Goal: Task Accomplishment & Management: Manage account settings

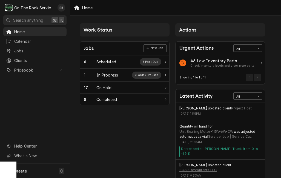
click at [106, 73] on div "In Progress" at bounding box center [107, 75] width 22 height 6
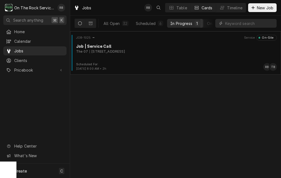
click at [125, 50] on div "[STREET_ADDRESS]" at bounding box center [106, 51] width 35 height 5
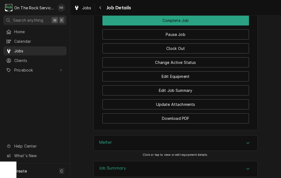
scroll to position [533, 0]
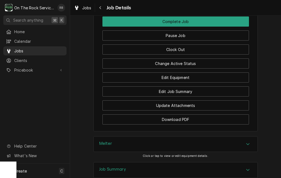
click at [203, 47] on button "Clock Out" at bounding box center [175, 49] width 146 height 10
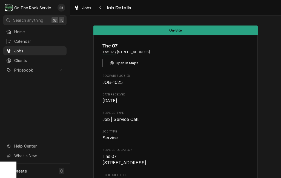
scroll to position [0, 0]
click at [101, 8] on icon "Navigate back" at bounding box center [100, 8] width 2 height 4
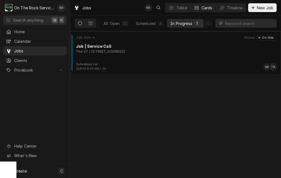
click at [147, 22] on div "Scheduled" at bounding box center [146, 24] width 20 height 6
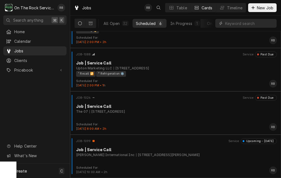
scroll to position [113, 0]
click at [185, 115] on div "JOB-1024 Service Past Due Job | Service Call The 07 1010 Laurens Rd, Greenville…" at bounding box center [175, 108] width 206 height 27
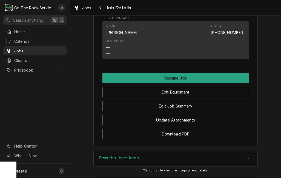
scroll to position [483, 0]
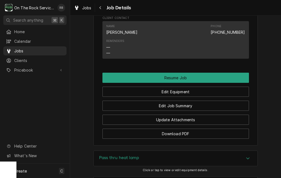
click at [208, 72] on button "Resume Job" at bounding box center [175, 77] width 146 height 10
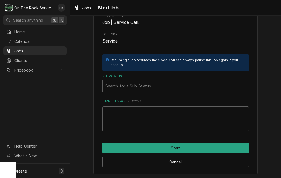
scroll to position [51, 0]
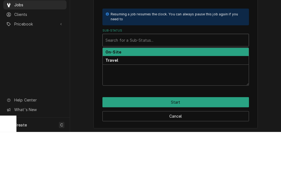
click at [134, 94] on div "On-Site" at bounding box center [176, 98] width 146 height 8
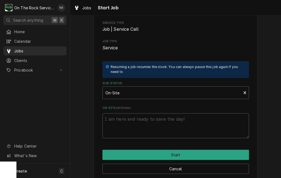
click at [212, 152] on button "Start" at bounding box center [175, 154] width 146 height 10
type textarea "x"
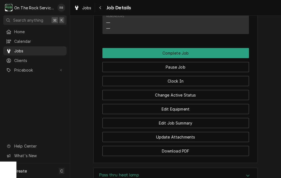
scroll to position [507, 0]
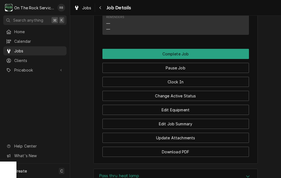
click at [206, 122] on button "Edit Job Summary" at bounding box center [175, 123] width 146 height 10
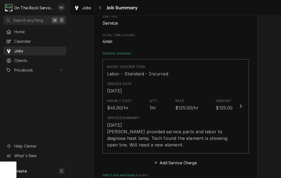
scroll to position [96, 0]
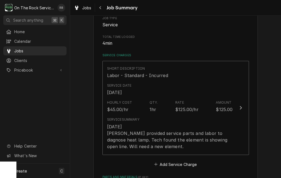
click at [218, 136] on div "[DATE] [PERSON_NAME] provided service parts and labor to diagnose heat lamp. Te…" at bounding box center [170, 136] width 126 height 26
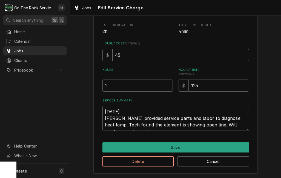
scroll to position [101, 0]
click at [239, 122] on textarea "[DATE] [PERSON_NAME] provided service parts and labor to diagnose heat lamp. Te…" at bounding box center [175, 118] width 146 height 25
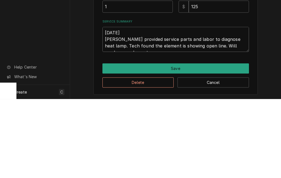
click at [242, 106] on textarea "[DATE] [PERSON_NAME] provided service parts and labor to diagnose heat lamp. Te…" at bounding box center [175, 118] width 146 height 25
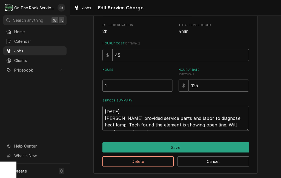
type textarea "x"
type textarea "[DATE] [PERSON_NAME] provided service parts and labor to diagnose heat lamp. Te…"
type textarea "x"
type textarea "8-26-2025 Ray provided service parts and labor to diagnose heat lamp. Tech foun…"
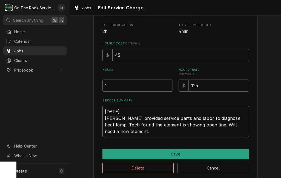
type textarea "x"
type textarea "8-26-2025 Ray provided service parts and labor to diagnose heat lamp. Tech foun…"
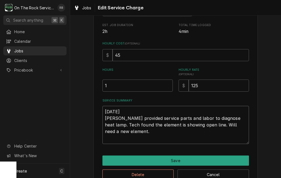
type textarea "x"
type textarea "8-26-2025 Ray provided service parts and labor to diagnose heat lamp. Tech foun…"
type textarea "x"
type textarea "8-26-2025 Ray provided service parts and labor to diagnose heat lamp. Tech foun…"
type textarea "x"
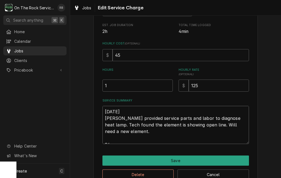
type textarea "8-26-2025 Ray provided service parts and labor to diagnose heat lamp. Tech foun…"
type textarea "x"
type textarea "8-26-2025 Ray provided service parts and labor to diagnose heat lamp. Tech foun…"
type textarea "x"
type textarea "8-26-2025 Ray provided service parts and labor to diagnose heat lamp. Tech foun…"
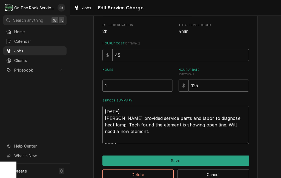
type textarea "x"
type textarea "8-26-2025 Ray provided service parts and labor to diagnose heat lamp. Tech foun…"
type textarea "x"
type textarea "8-26-2025 Ray provided service parts and labor to diagnose heat lamp. Tech foun…"
click at [107, 138] on textarea "8-26-2025 Ray provided service parts and labor to diagnose heat lamp. Tech foun…" at bounding box center [175, 125] width 146 height 38
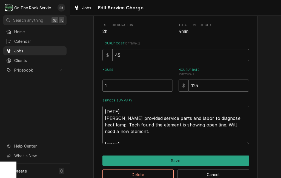
type textarea "x"
type textarea "8-26-2025 Ray provided service parts and labor to diagnose heat lamp. Tech foun…"
type textarea "x"
type textarea "8-26-2025 Ray provided service parts and labor to diagnose heat lamp. Tech foun…"
type textarea "x"
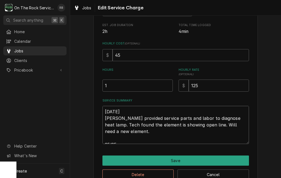
type textarea "8-26-2025 Ray provided service parts and labor to diagnose heat lamp. Tech foun…"
type textarea "x"
type textarea "8-26-2025 Ray provided service parts and labor to diagnose heat lamp. Tech foun…"
click at [141, 137] on textarea "8-26-2025 Ray provided service parts and labor to diagnose heat lamp. Tech foun…" at bounding box center [175, 125] width 146 height 38
type textarea "x"
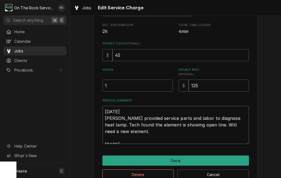
type textarea "8-26-2025 Ray provided service parts and labor to diagnose heat lamp. Tech foun…"
type textarea "x"
type textarea "8-26-2025 Ray provided service parts and labor to diagnose heat lamp. Tech foun…"
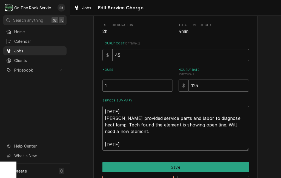
type textarea "x"
type textarea "8-26-2025 Ray provided service parts and labor to diagnose heat lamp. Tech foun…"
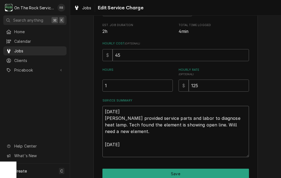
type textarea "x"
type textarea "8-26-2025 Ray provided service parts and labor to diagnose heat lamp. Tech foun…"
type textarea "x"
type textarea "8-26-2025 Ray provided service parts and labor to diagnose heat lamp. Tech foun…"
type textarea "x"
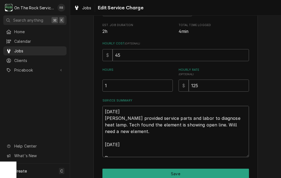
type textarea "8-26-2025 Ray provided service parts and labor to diagnose heat lamp. Tech foun…"
type textarea "x"
type textarea "8-26-2025 Ray provided service parts and labor to diagnose heat lamp. Tech foun…"
type textarea "x"
type textarea "8-26-2025 Ray provided service parts and labor to diagnose heat lamp. Tech foun…"
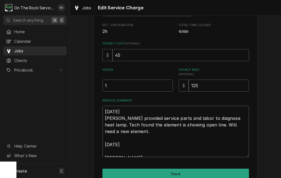
type textarea "x"
type textarea "8-26-2025 Ray provided service parts and labor to diagnose heat lamp. Tech foun…"
type textarea "x"
type textarea "8-26-2025 Ray provided service parts and labor to diagnose heat lamp. Tech foun…"
type textarea "x"
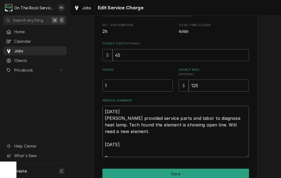
type textarea "8-26-2025 Ray provided service parts and labor to diagnose heat lamp. Tech foun…"
type textarea "x"
type textarea "8-26-2025 Ray provided service parts and labor to diagnose heat lamp. Tech foun…"
type textarea "x"
type textarea "8-26-2025 Ray provided service parts and labor to diagnose heat lamp. Tech foun…"
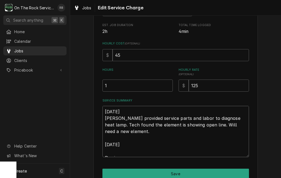
type textarea "x"
type textarea "8-26-2025 Ray provided service parts and labor to diagnose heat lamp. Tech foun…"
type textarea "x"
type textarea "8-26-2025 Ray provided service parts and labor to diagnose heat lamp. Tech foun…"
type textarea "x"
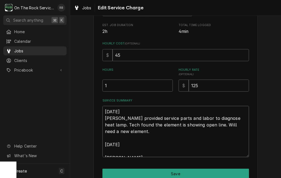
type textarea "8-26-2025 Ray provided service parts and labor to diagnose heat lamp. Tech foun…"
type textarea "x"
type textarea "8-26-2025 Ray provided service parts and labor to diagnose heat lamp. Tech foun…"
type textarea "x"
type textarea "8-26-2025 Ray provided service parts and labor to diagnose heat lamp. Tech foun…"
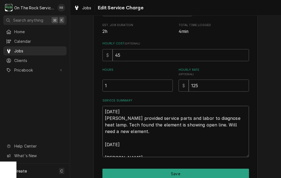
type textarea "x"
type textarea "8-26-2025 Ray provided service parts and labor to diagnose heat lamp. Tech foun…"
type textarea "x"
type textarea "8-26-2025 Ray provided service parts and labor to diagnose heat lamp. Tech foun…"
type textarea "x"
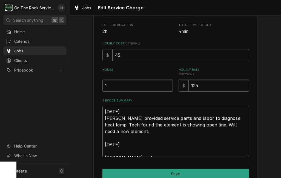
type textarea "8-26-2025 Ray provided service parts and labor to diagnose heat lamp. Tech foun…"
type textarea "x"
type textarea "8-26-2025 Ray provided service parts and labor to diagnose heat lamp. Tech foun…"
type textarea "x"
type textarea "8-26-2025 Ray provided service parts and labor to diagnose heat lamp. Tech foun…"
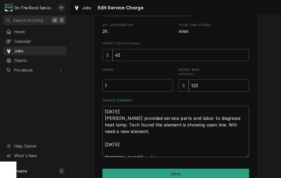
type textarea "x"
type textarea "8-26-2025 Ray provided service parts and labor to diagnose heat lamp. Tech foun…"
type textarea "x"
type textarea "8-26-2025 Ray provided service parts and labor to diagnose heat lamp. Tech foun…"
type textarea "x"
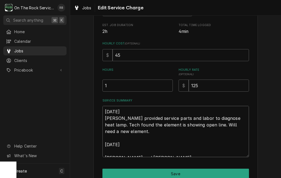
type textarea "8-26-2025 Ray provided service parts and labor to diagnose heat lamp. Tech foun…"
type textarea "x"
type textarea "8-26-2025 Ray provided service parts and labor to diagnose heat lamp. Tech foun…"
type textarea "x"
type textarea "8-26-2025 Ray provided service parts and labor to diagnose heat lamp. Tech foun…"
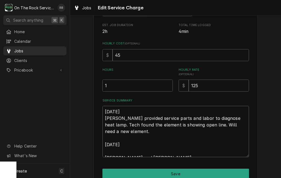
type textarea "x"
type textarea "8-26-2025 Ray provided service parts and labor to diagnose heat lamp. Tech foun…"
type textarea "x"
type textarea "8-26-2025 Ray provided service parts and labor to diagnose heat lamp. Tech foun…"
type textarea "x"
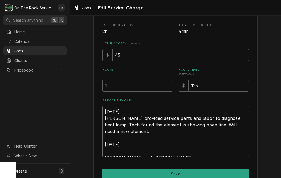
type textarea "8-26-2025 Ray provided service parts and labor to diagnose heat lamp. Tech foun…"
type textarea "x"
type textarea "8-26-2025 Ray provided service parts and labor to diagnose heat lamp. Tech foun…"
type textarea "x"
type textarea "8-26-2025 Ray provided service parts and labor to diagnose heat lamp. Tech foun…"
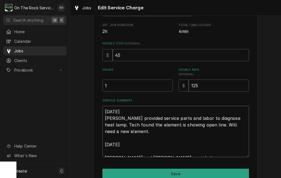
type textarea "x"
type textarea "8-26-2025 Ray provided service parts and labor to diagnose heat lamp. Tech foun…"
type textarea "x"
type textarea "8-26-2025 Ray provided service parts and labor to diagnose heat lamp. Tech foun…"
type textarea "x"
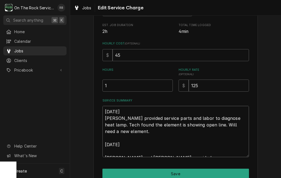
type textarea "8-26-2025 Ray provided service parts and labor to diagnose heat lamp. Tech foun…"
type textarea "x"
type textarea "8-26-2025 Ray provided service parts and labor to diagnose heat lamp. Tech foun…"
type textarea "x"
type textarea "8-26-2025 Ray provided service parts and labor to diagnose heat lamp. Tech foun…"
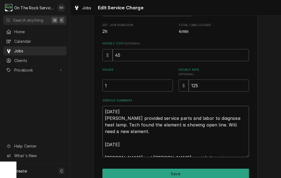
type textarea "x"
type textarea "8-26-2025 Ray provided service parts and labor to diagnose heat lamp. Tech foun…"
type textarea "x"
type textarea "8-26-2025 Ray provided service parts and labor to diagnose heat lamp. Tech foun…"
type textarea "x"
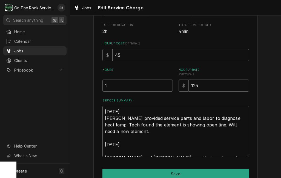
type textarea "8-26-2025 Ray provided service parts and labor to diagnose heat lamp. Tech foun…"
type textarea "x"
type textarea "8-26-2025 Ray provided service parts and labor to diagnose heat lamp. Tech foun…"
type textarea "x"
type textarea "8-26-2025 Ray provided service parts and labor to diagnose heat lamp. Tech foun…"
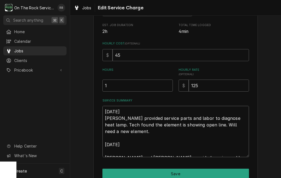
type textarea "x"
type textarea "8-26-2025 Ray provided service parts and labor to diagnose heat lamp. Tech foun…"
type textarea "x"
type textarea "8-26-2025 Ray provided service parts and labor to diagnose heat lamp. Tech foun…"
type textarea "x"
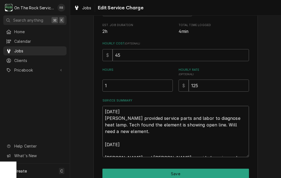
type textarea "8-26-2025 Ray provided service parts and labor to diagnose heat lamp. Tech foun…"
type textarea "x"
type textarea "8-26-2025 Ray provided service parts and labor to diagnose heat lamp. Tech foun…"
type textarea "x"
type textarea "8-26-2025 Ray provided service parts and labor to diagnose heat lamp. Tech foun…"
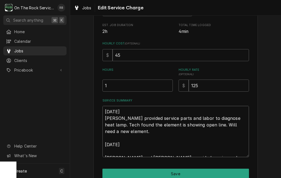
type textarea "x"
type textarea "8-26-2025 Ray provided service parts and labor to diagnose heat lamp. Tech foun…"
type textarea "x"
type textarea "8-26-2025 Ray provided service parts and labor to diagnose heat lamp. Tech foun…"
type textarea "x"
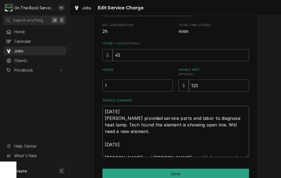
type textarea "8-26-2025 Ray provided service parts and labor to diagnose heat lamp. Tech foun…"
type textarea "x"
type textarea "8-26-2025 Ray provided service parts and labor to diagnose heat lamp. Tech foun…"
type textarea "x"
type textarea "8-26-2025 Ray provided service parts and labor to diagnose heat lamp. Tech foun…"
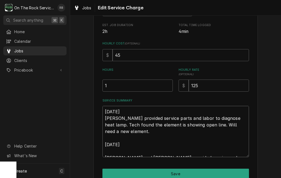
type textarea "x"
type textarea "8-26-2025 Ray provided service parts and labor to diagnose heat lamp. Tech foun…"
type textarea "x"
type textarea "8-26-2025 Ray provided service parts and labor to diagnose heat lamp. Tech foun…"
type textarea "x"
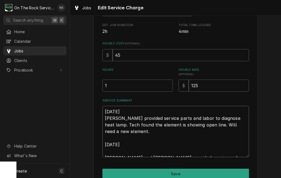
type textarea "8-26-2025 Ray provided service parts and labor to diagnose heat lamp. Tech foun…"
type textarea "x"
type textarea "8-26-2025 Ray provided service parts and labor to diagnose heat lamp. Tech foun…"
type textarea "x"
type textarea "8-26-2025 Ray provided service parts and labor to diagnose heat lamp. Tech foun…"
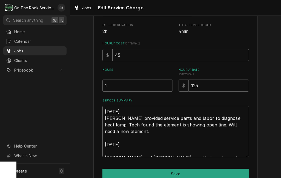
type textarea "x"
type textarea "8-26-2025 Ray provided service parts and labor to diagnose heat lamp. Tech foun…"
type textarea "x"
type textarea "8-26-2025 Ray provided service parts and labor to diagnose heat lamp. Tech foun…"
type textarea "x"
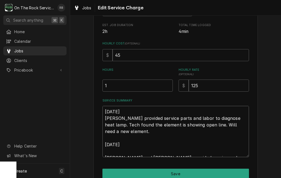
type textarea "8-26-2025 Ray provided service parts and labor to diagnose heat lamp. Tech foun…"
type textarea "x"
type textarea "8-26-2025 Ray provided service parts and labor to diagnose heat lamp. Tech foun…"
type textarea "x"
type textarea "8-26-2025 Ray provided service parts and labor to diagnose heat lamp. Tech foun…"
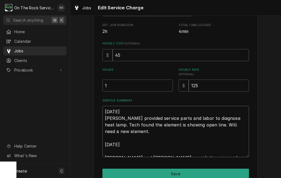
type textarea "x"
type textarea "8-26-2025 Ray provided service parts and labor to diagnose heat lamp. Tech foun…"
type textarea "x"
type textarea "8-26-2025 Ray provided service parts and labor to diagnose heat lamp. Tech foun…"
type textarea "x"
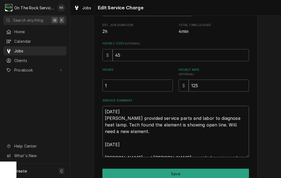
type textarea "8-26-2025 Ray provided service parts and labor to diagnose heat lamp. Tech foun…"
type textarea "x"
type textarea "8-26-2025 Ray provided service parts and labor to diagnose heat lamp. Tech foun…"
type textarea "x"
type textarea "8-26-2025 Ray provided service parts and labor to diagnose heat lamp. Tech foun…"
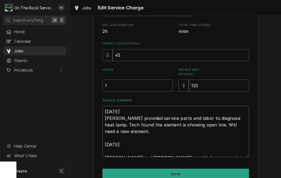
type textarea "x"
type textarea "8-26-2025 Ray provided service parts and labor to diagnose heat lamp. Tech foun…"
type textarea "x"
type textarea "8-26-2025 Ray provided service parts and labor to diagnose heat lamp. Tech foun…"
type textarea "x"
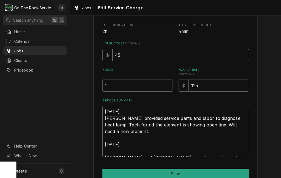
type textarea "8-26-2025 Ray provided service parts and labor to diagnose heat lamp. Tech foun…"
type textarea "x"
type textarea "8-26-2025 Ray provided service parts and labor to diagnose heat lamp. Tech foun…"
type textarea "x"
type textarea "8-26-2025 Ray provided service parts and labor to diagnose heat lamp. Tech foun…"
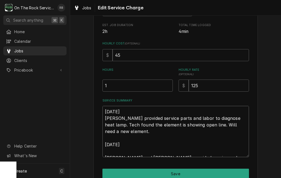
type textarea "x"
type textarea "8-26-2025 Ray provided service parts and labor to diagnose heat lamp. Tech foun…"
type textarea "x"
type textarea "8-26-2025 Ray provided service parts and labor to diagnose heat lamp. Tech foun…"
type textarea "x"
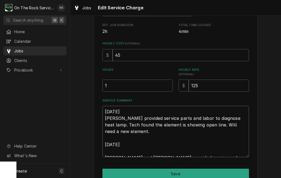
type textarea "8-26-2025 Ray provided service parts and labor to diagnose heat lamp. Tech foun…"
type textarea "x"
type textarea "8-26-2025 Ray provided service parts and labor to diagnose heat lamp. Tech foun…"
type textarea "x"
type textarea "8-26-2025 Ray provided service parts and labor to diagnose heat lamp. Tech foun…"
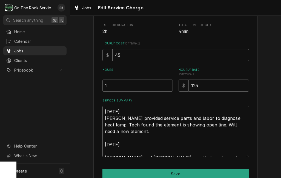
type textarea "x"
type textarea "8-26-2025 Ray provided service parts and labor to diagnose heat lamp. Tech foun…"
type textarea "x"
type textarea "8-26-2025 Ray provided service parts and labor to diagnose heat lamp. Tech foun…"
type textarea "x"
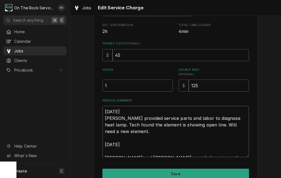
type textarea "8-26-2025 Ray provided service parts and labor to diagnose heat lamp. Tech foun…"
type textarea "x"
type textarea "8-26-2025 Ray provided service parts and labor to diagnose heat lamp. Tech foun…"
type textarea "x"
type textarea "8-26-2025 Ray provided service parts and labor to diagnose heat lamp. Tech foun…"
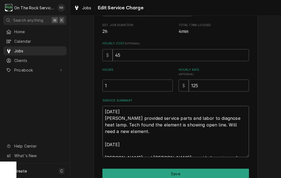
type textarea "x"
type textarea "8-26-2025 Ray provided service parts and labor to diagnose heat lamp. Tech foun…"
type textarea "x"
type textarea "8-26-2025 Ray provided service parts and labor to diagnose heat lamp. Tech foun…"
type textarea "x"
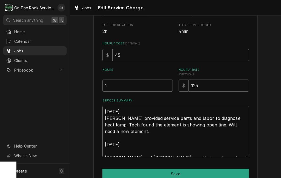
type textarea "8-26-2025 Ray provided service parts and labor to diagnose heat lamp. Tech foun…"
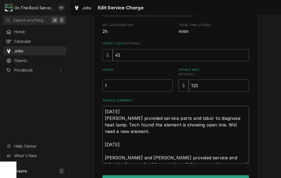
click at [136, 157] on textarea "8-26-2025 Ray provided service parts and labor to diagnose heat lamp. Tech foun…" at bounding box center [175, 135] width 146 height 58
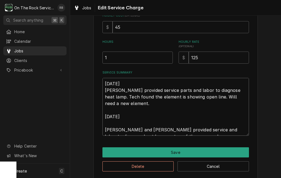
scroll to position [131, 0]
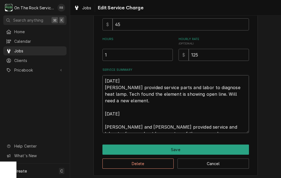
click at [181, 127] on textarea "8-26-2025 Ray provided service parts and labor to diagnose heat lamp. Tech foun…" at bounding box center [175, 104] width 146 height 58
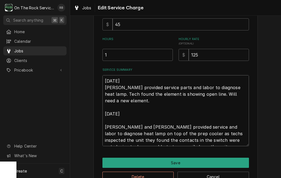
click at [144, 140] on textarea "8-26-2025 Ray provided service parts and labor to diagnose heat lamp. Tech foun…" at bounding box center [175, 110] width 146 height 71
click at [191, 140] on textarea "8-26-2025 Ray provided service parts and labor to diagnose heat lamp. Tech foun…" at bounding box center [175, 110] width 146 height 71
click at [109, 141] on textarea "8-26-2025 Ray provided service parts and labor to diagnose heat lamp. Tech foun…" at bounding box center [175, 110] width 146 height 71
click at [170, 139] on textarea "8-26-2025 Ray provided service parts and labor to diagnose heat lamp. Tech foun…" at bounding box center [175, 110] width 146 height 71
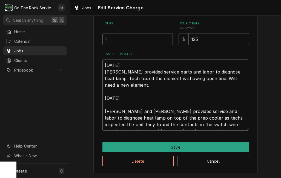
scroll to position [147, 0]
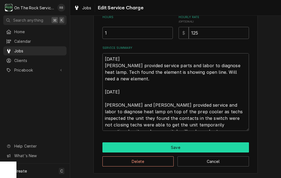
click at [212, 142] on button "Save" at bounding box center [175, 147] width 146 height 10
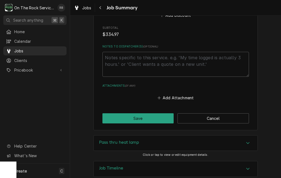
scroll to position [522, 0]
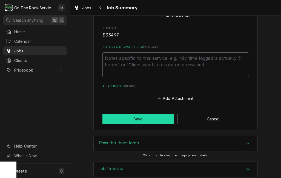
click at [152, 114] on button "Save" at bounding box center [137, 119] width 71 height 10
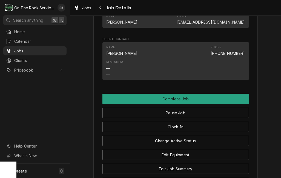
scroll to position [476, 0]
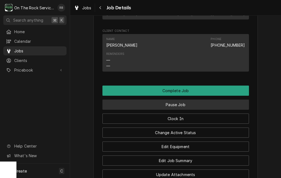
click at [231, 102] on button "Pause Job" at bounding box center [175, 104] width 146 height 10
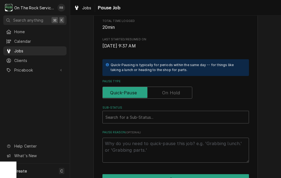
scroll to position [84, 0]
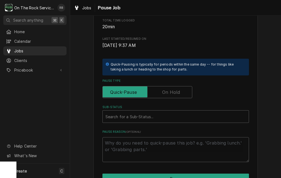
click at [181, 86] on input "Pause Type" at bounding box center [147, 92] width 85 height 12
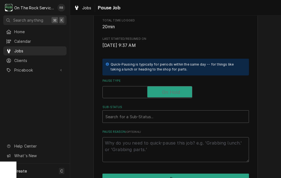
checkbox input "true"
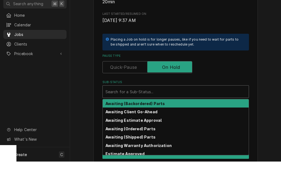
scroll to position [93, 0]
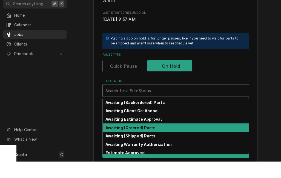
click at [157, 139] on div "Awaiting (Ordered) Parts" at bounding box center [176, 143] width 146 height 8
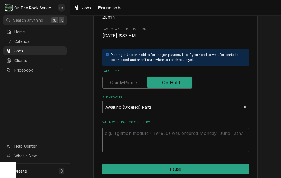
click at [200, 138] on textarea "When were part(s) ordered?" at bounding box center [175, 139] width 146 height 25
type textarea "x"
type textarea "R"
type textarea "x"
type textarea "Ri"
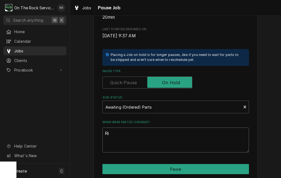
type textarea "x"
type textarea "Ric"
type textarea "x"
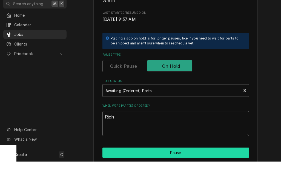
type textarea "Rich"
click at [217, 164] on button "Pause" at bounding box center [175, 169] width 146 height 10
type textarea "x"
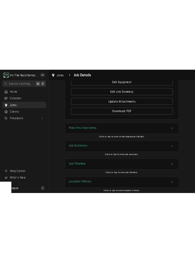
scroll to position [528, 0]
